Goal: Task Accomplishment & Management: Manage account settings

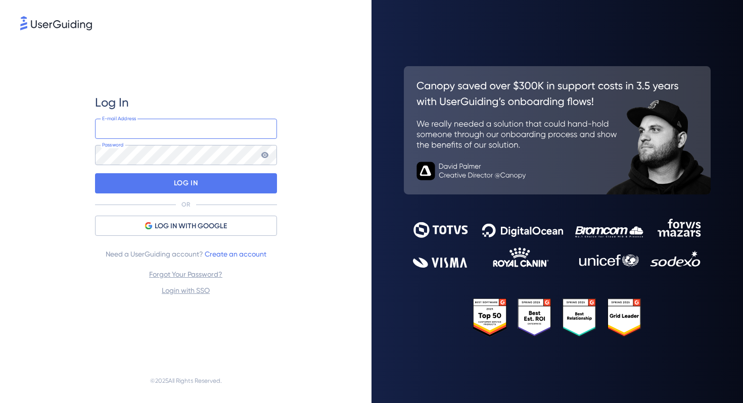
click at [164, 126] on input "email" at bounding box center [186, 129] width 182 height 20
type input "[EMAIL_ADDRESS][DOMAIN_NAME]"
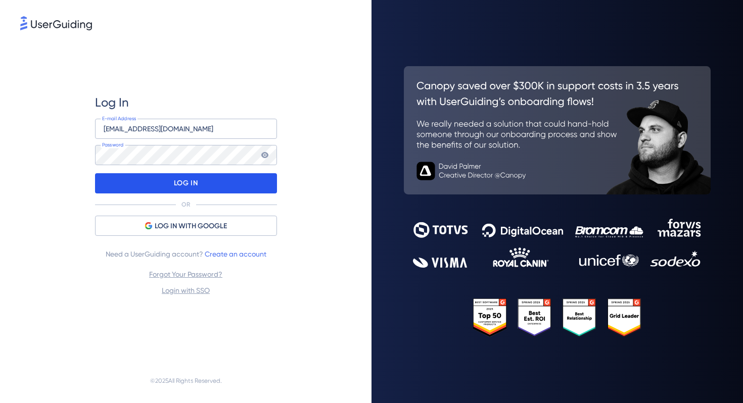
click at [217, 188] on div "LOG IN" at bounding box center [186, 183] width 182 height 20
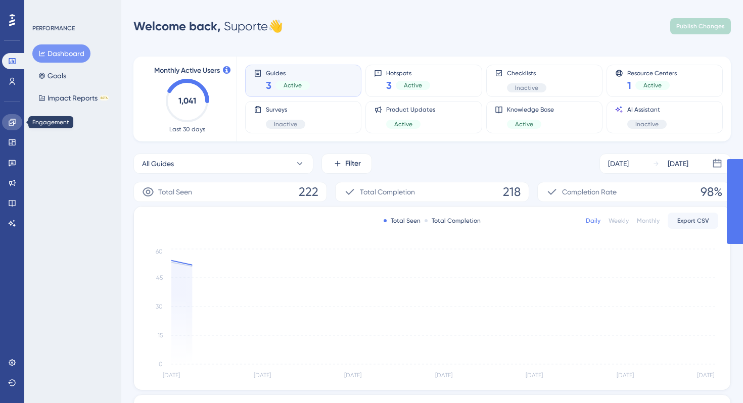
click at [11, 120] on icon at bounding box center [12, 122] width 7 height 7
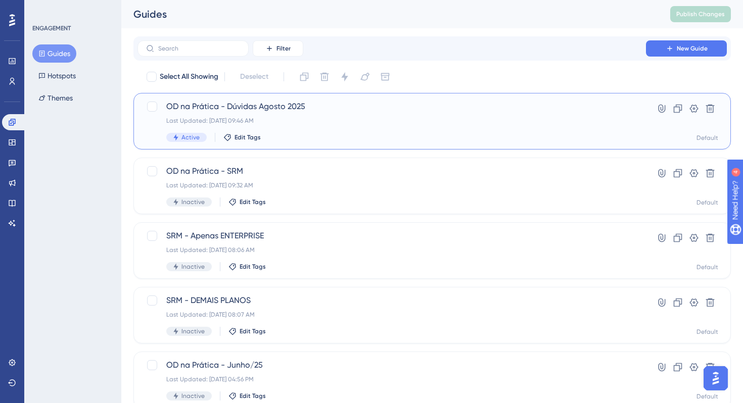
click at [359, 106] on span "OD na Prática - Dúvidas Agosto 2025" at bounding box center [391, 107] width 451 height 12
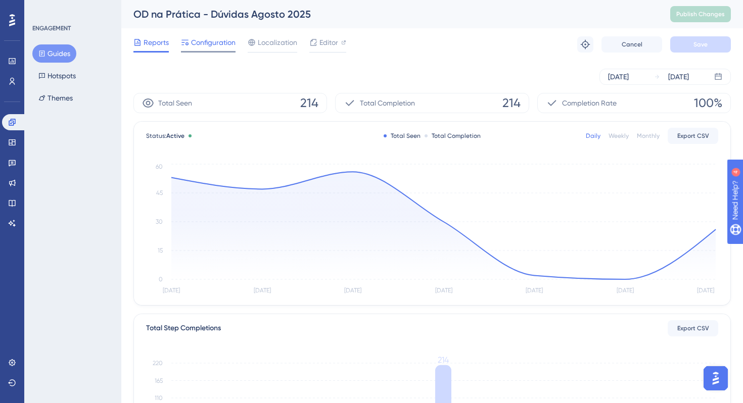
click at [221, 41] on span "Configuration" at bounding box center [213, 42] width 44 height 12
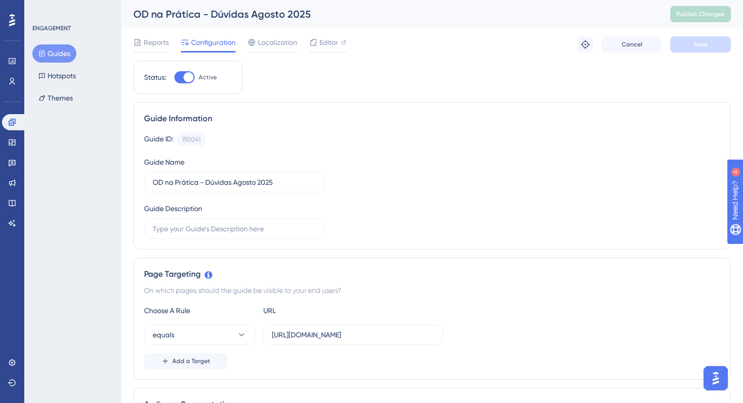
click at [182, 74] on div at bounding box center [184, 77] width 20 height 12
click at [174, 77] on input "Active" at bounding box center [174, 77] width 1 height 1
checkbox input "false"
click at [708, 46] on button "Save" at bounding box center [700, 44] width 61 height 16
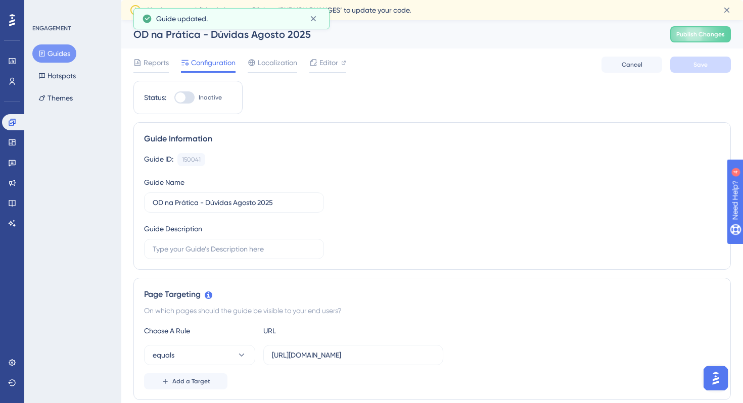
click at [64, 53] on button "Guides" at bounding box center [54, 53] width 44 height 18
